Goal: Task Accomplishment & Management: Use online tool/utility

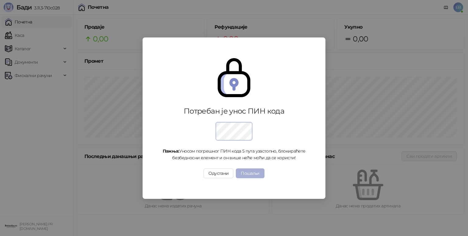
click at [256, 174] on button "Пошаљи" at bounding box center [250, 173] width 28 height 10
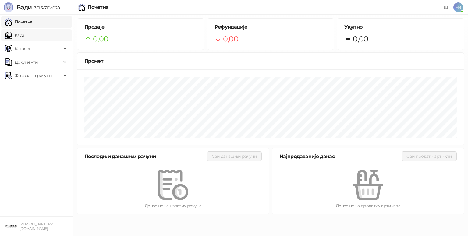
click at [24, 36] on link "Каса" at bounding box center [14, 35] width 19 height 12
